Goal: Information Seeking & Learning: Learn about a topic

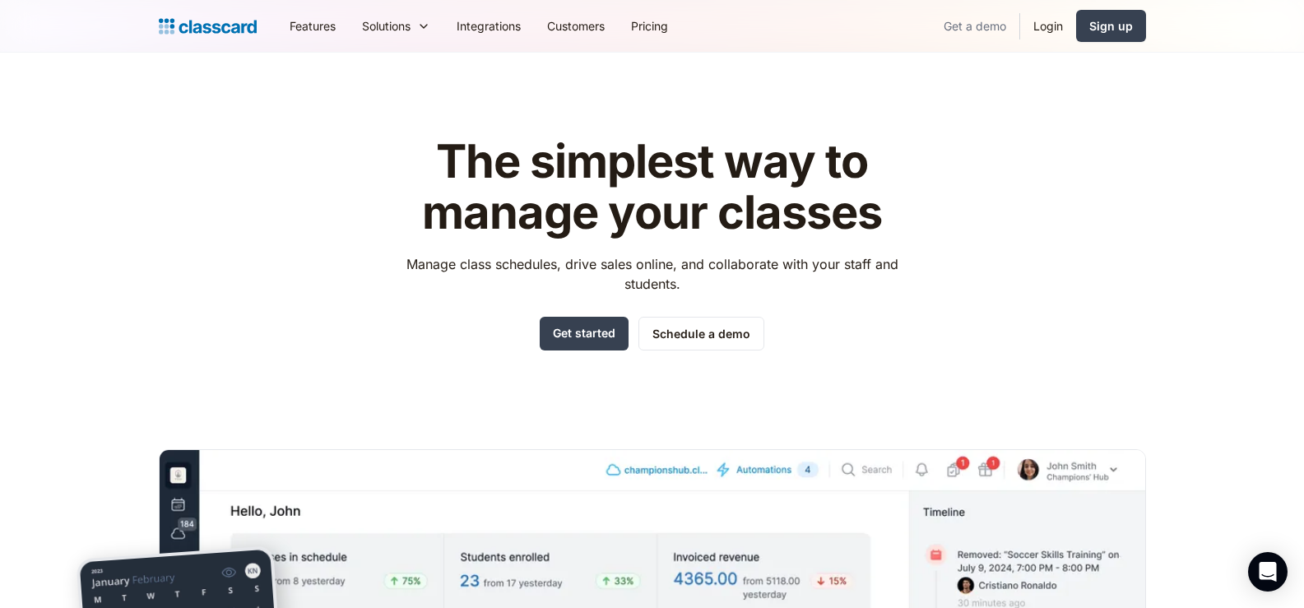
click at [973, 29] on link "Get a demo" at bounding box center [975, 25] width 89 height 37
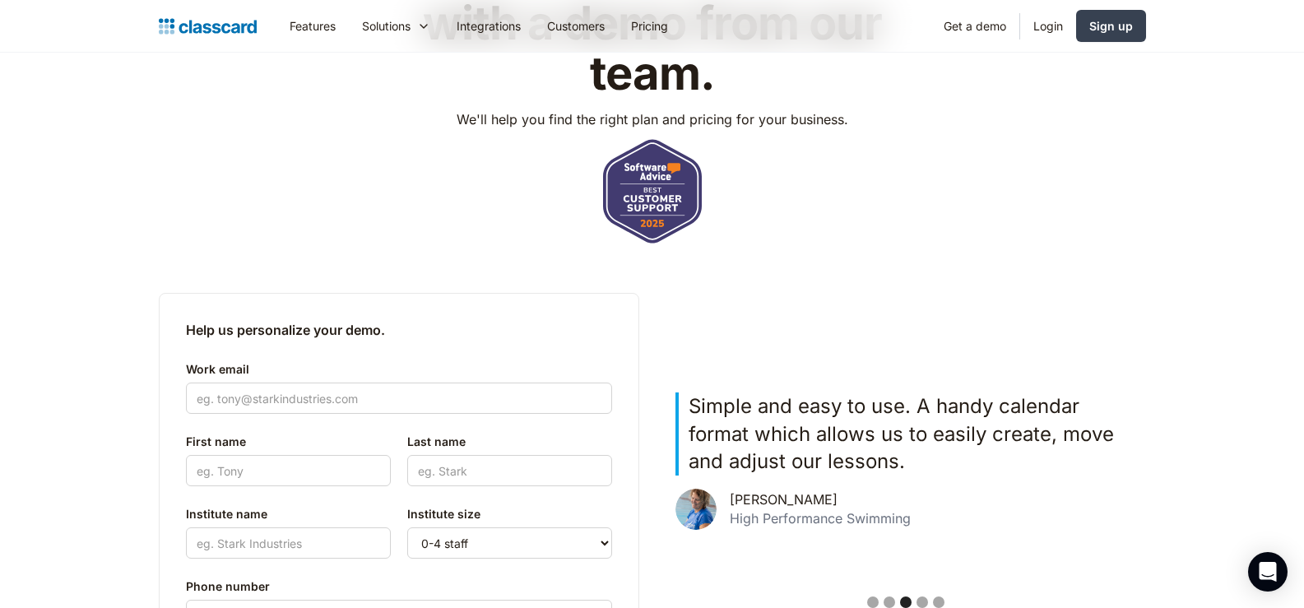
scroll to position [412, 0]
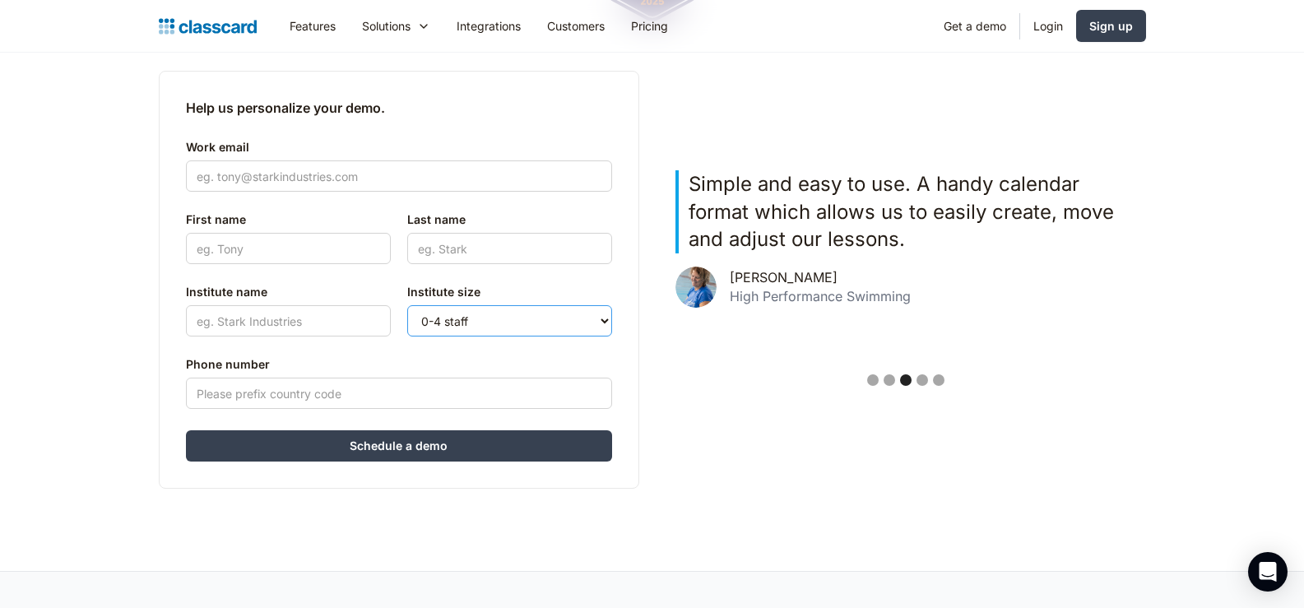
click at [454, 317] on select "0-4 staff 5-10 staff 11-25 staff 26-50 staff 51-100 staff 101+ staff" at bounding box center [509, 320] width 205 height 31
click at [453, 317] on select "0-4 staff 5-10 staff 11-25 staff 26-50 staff 51-100 staff 101+ staff" at bounding box center [509, 320] width 205 height 31
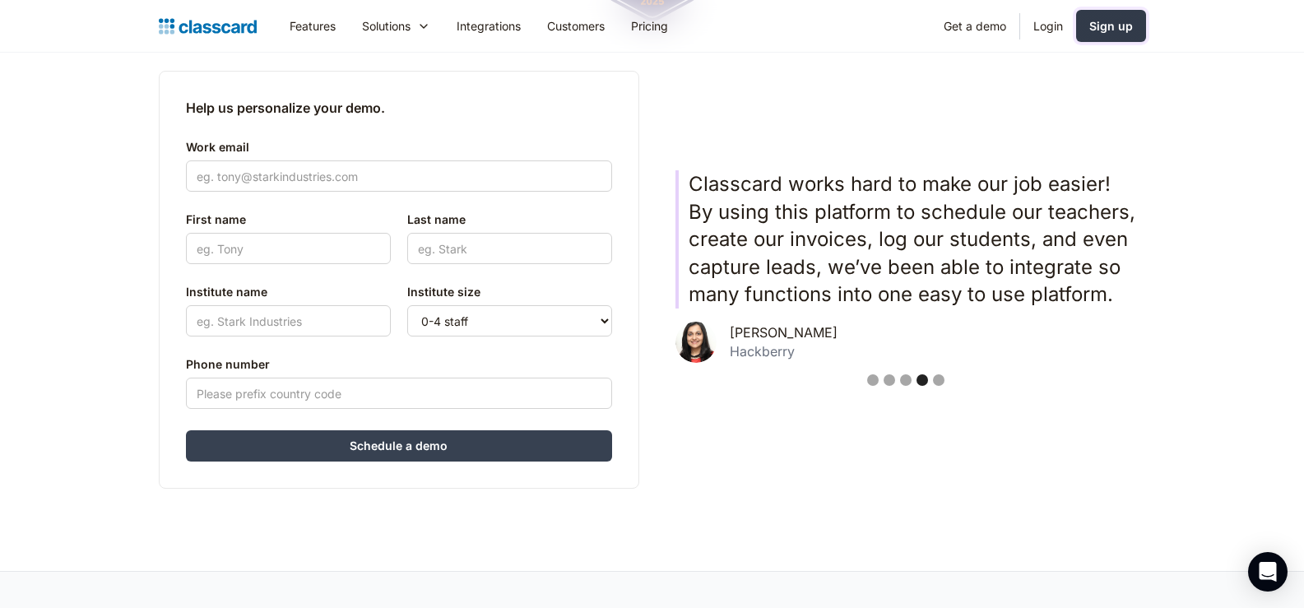
click at [1113, 37] on link "Sign up" at bounding box center [1112, 26] width 70 height 32
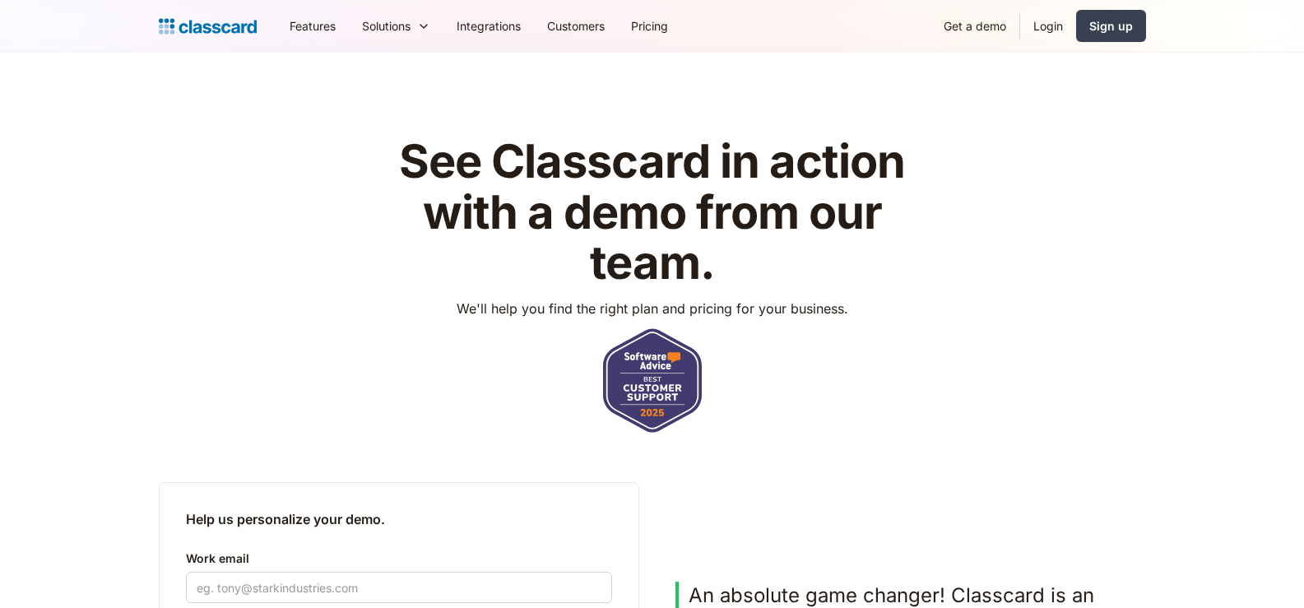
click at [242, 30] on img "home" at bounding box center [208, 26] width 98 height 23
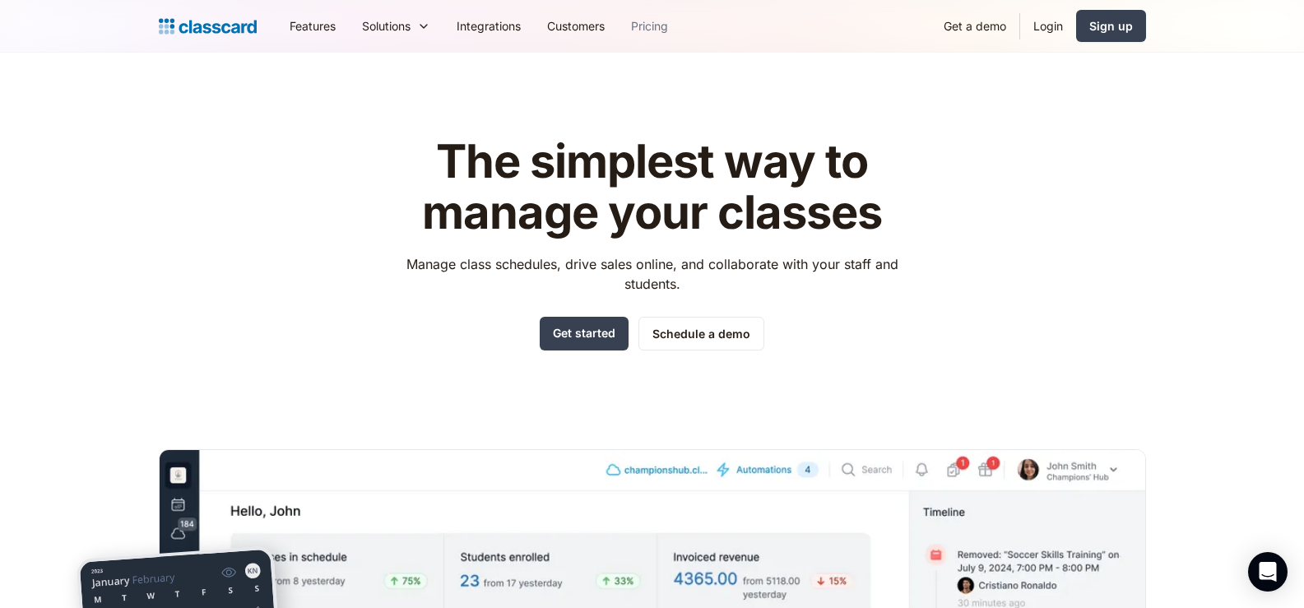
click at [662, 20] on link "Pricing" at bounding box center [649, 25] width 63 height 37
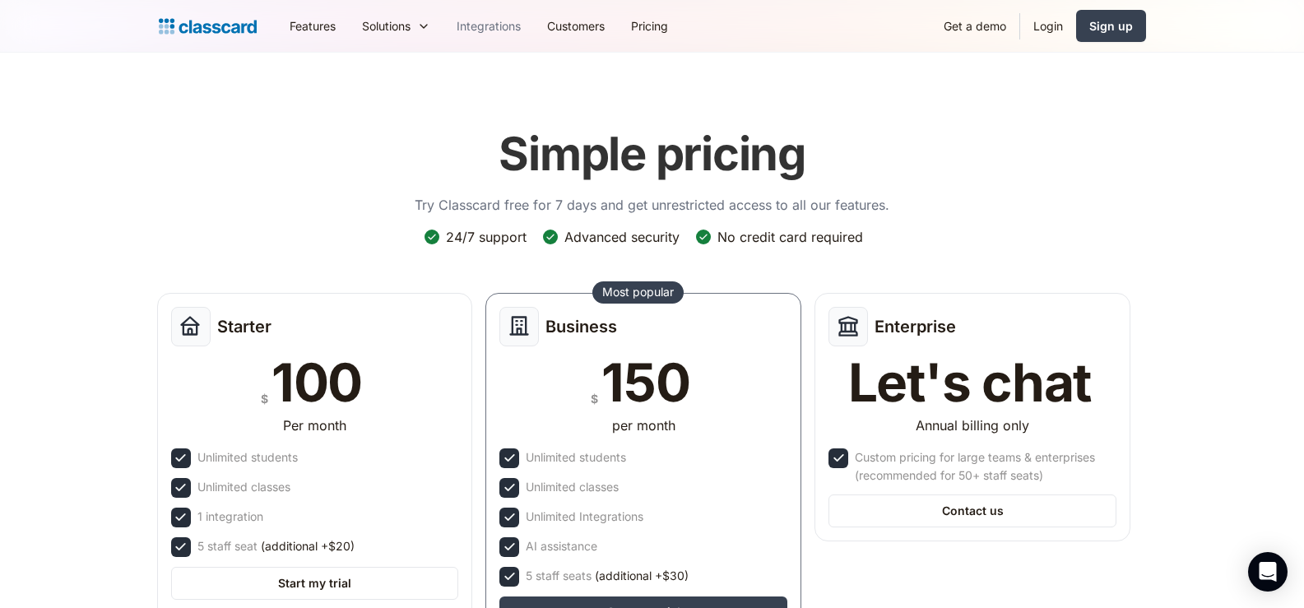
click at [495, 35] on link "Integrations" at bounding box center [489, 25] width 91 height 37
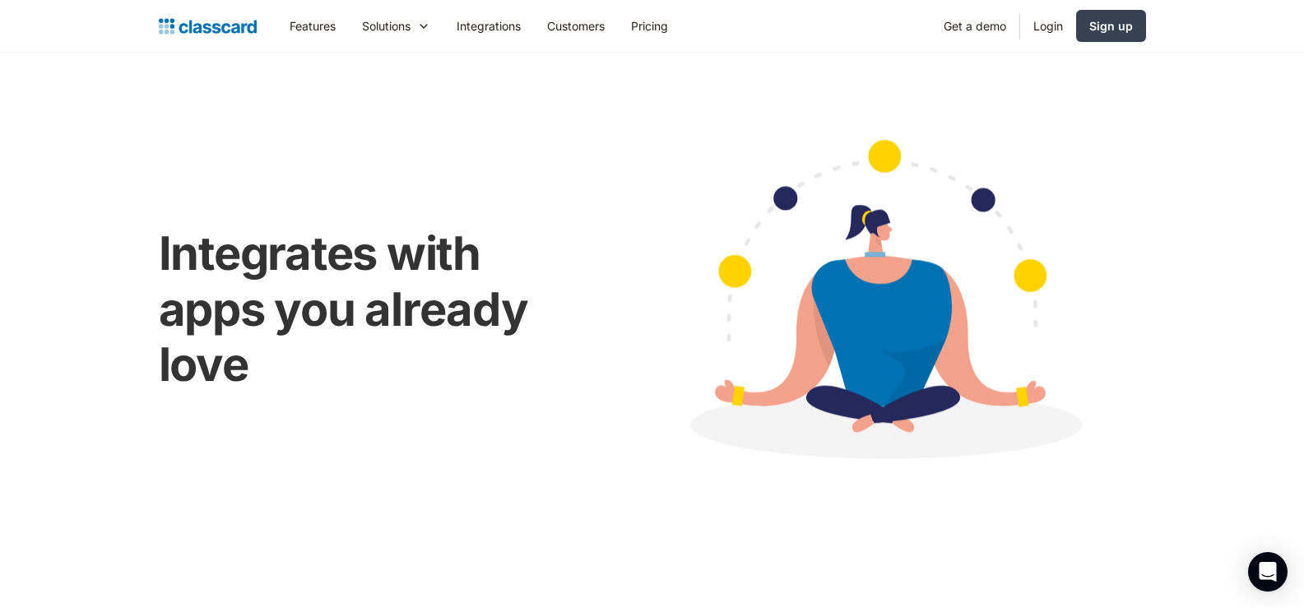
click at [227, 26] on img "home" at bounding box center [208, 26] width 98 height 23
